Goal: Find specific page/section: Find specific page/section

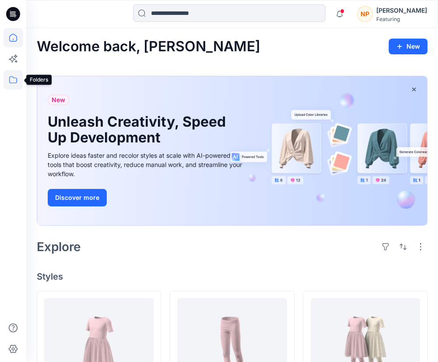
click at [16, 81] on icon at bounding box center [13, 79] width 19 height 19
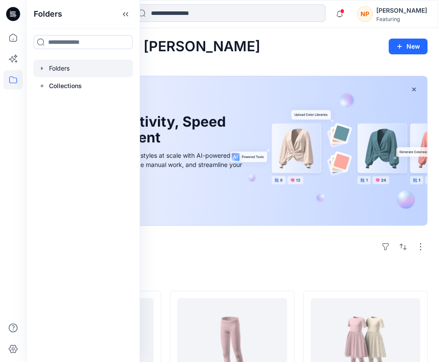
click at [42, 66] on icon "button" at bounding box center [42, 68] width 7 height 7
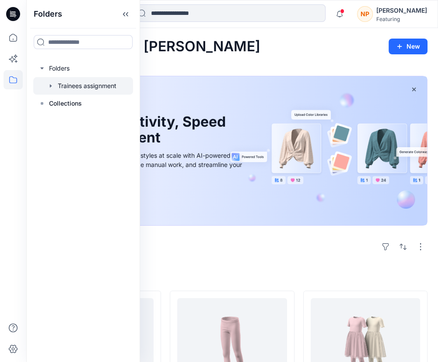
click at [60, 87] on div at bounding box center [83, 86] width 100 height 18
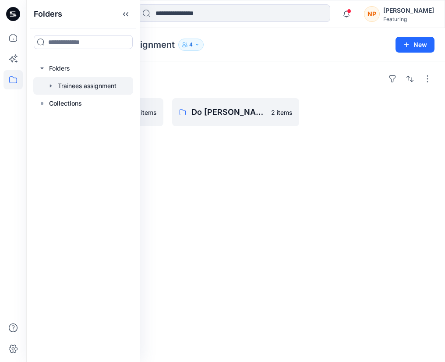
click at [180, 91] on div "[PERSON_NAME] 3 items Do [PERSON_NAME] [PERSON_NAME] 2 items" at bounding box center [235, 211] width 418 height 300
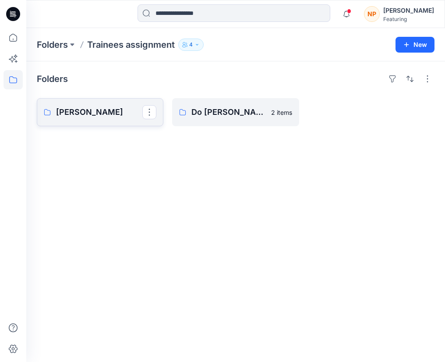
click at [107, 114] on p "[PERSON_NAME]" at bounding box center [99, 112] width 86 height 12
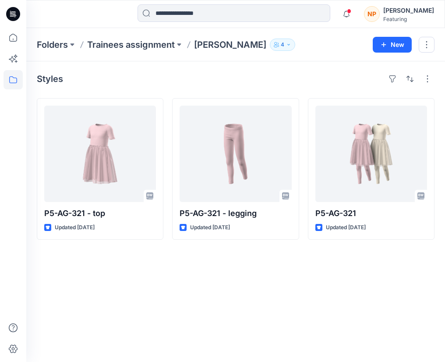
click at [118, 260] on div "Styles P5-AG-321 - top Updated [DATE] P5-AG-321 - legging Updated [DATE] P5-AG-…" at bounding box center [235, 211] width 418 height 300
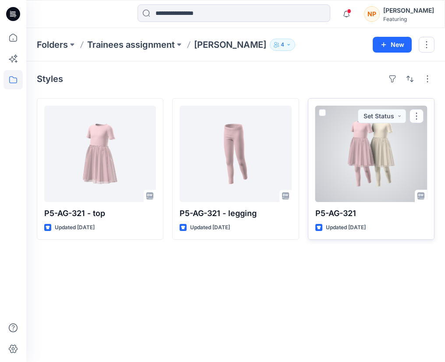
click at [377, 174] on div at bounding box center [371, 153] width 112 height 96
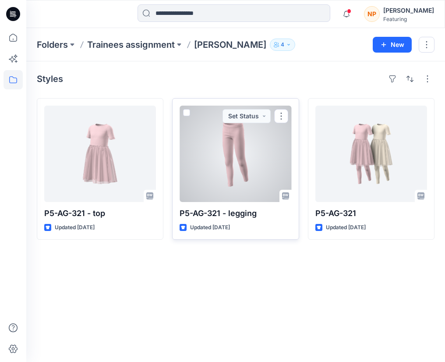
click at [241, 175] on div at bounding box center [235, 153] width 112 height 96
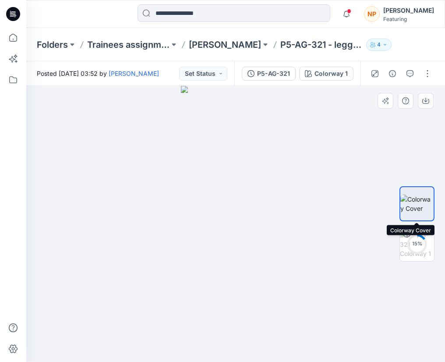
click at [420, 212] on img at bounding box center [416, 203] width 33 height 18
click at [419, 239] on circle at bounding box center [417, 244] width 18 height 18
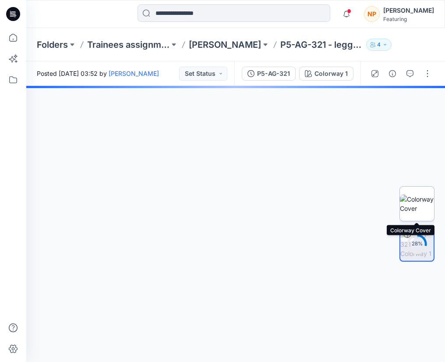
click at [418, 211] on img at bounding box center [417, 203] width 34 height 18
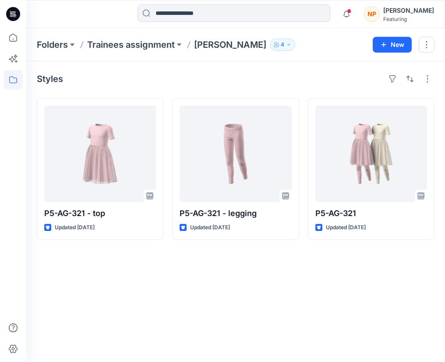
click at [182, 265] on div "Styles P5-AG-321 - top Updated [DATE] P5-AG-321 - legging Updated [DATE] P5-AG-…" at bounding box center [235, 211] width 418 height 300
